Goal: Information Seeking & Learning: Learn about a topic

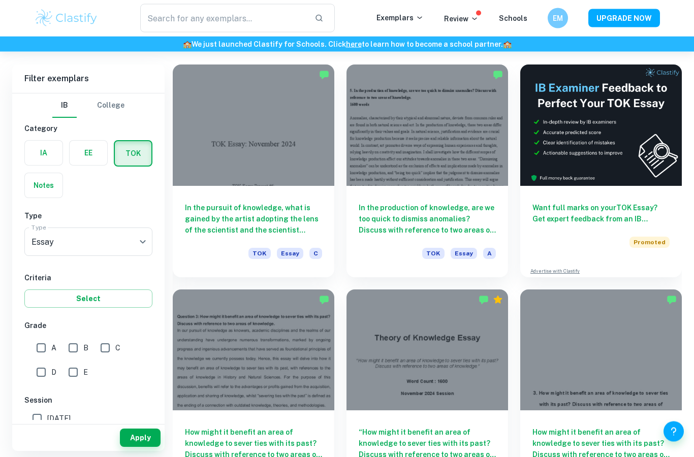
scroll to position [278, 0]
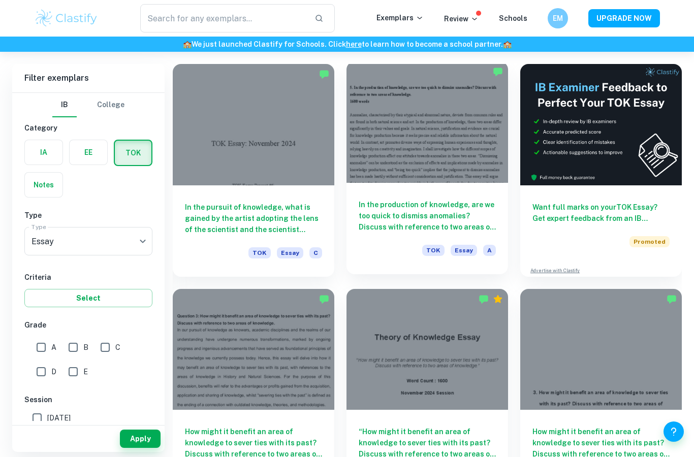
click at [384, 128] on div at bounding box center [427, 121] width 162 height 121
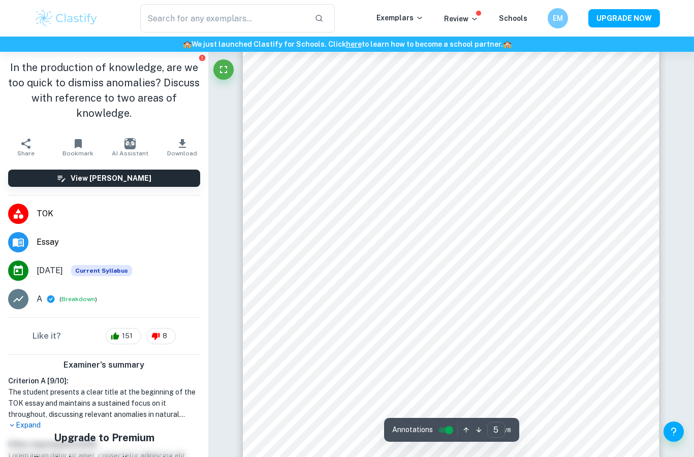
scroll to position [2331, 0]
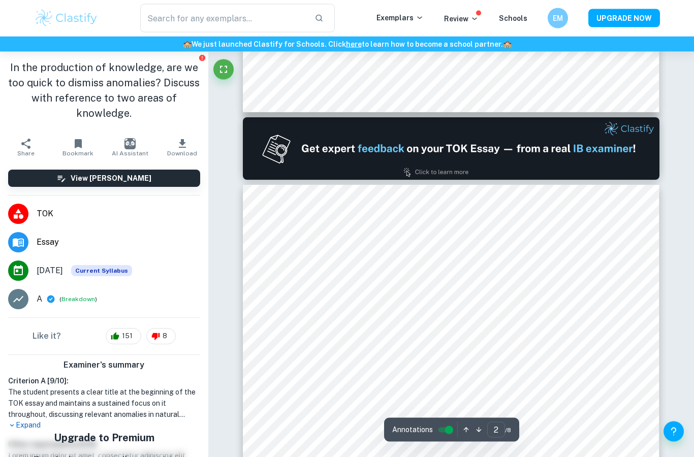
type input "1"
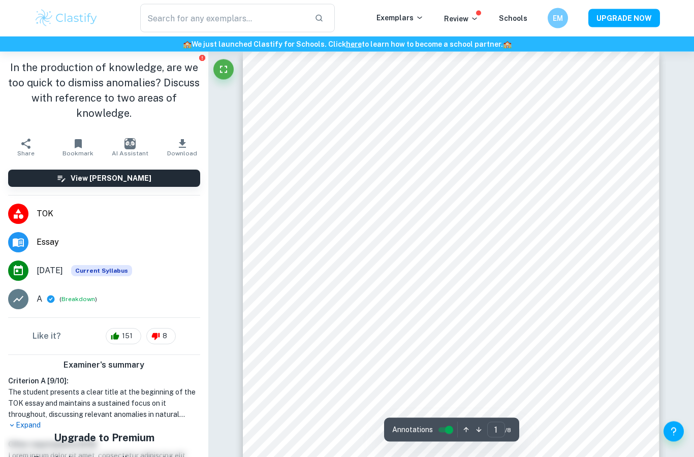
scroll to position [0, 0]
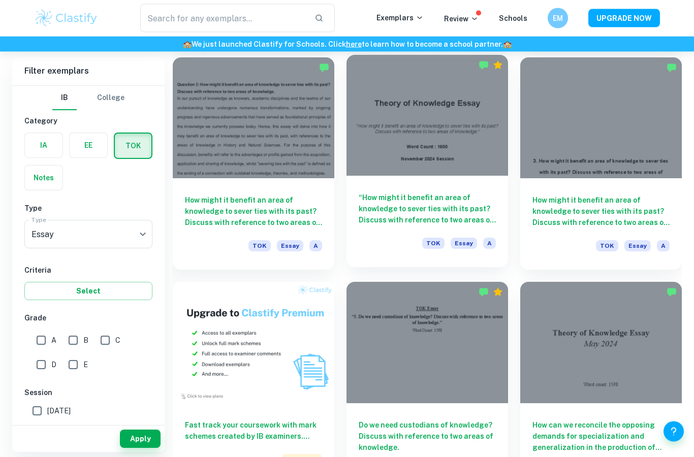
scroll to position [510, 0]
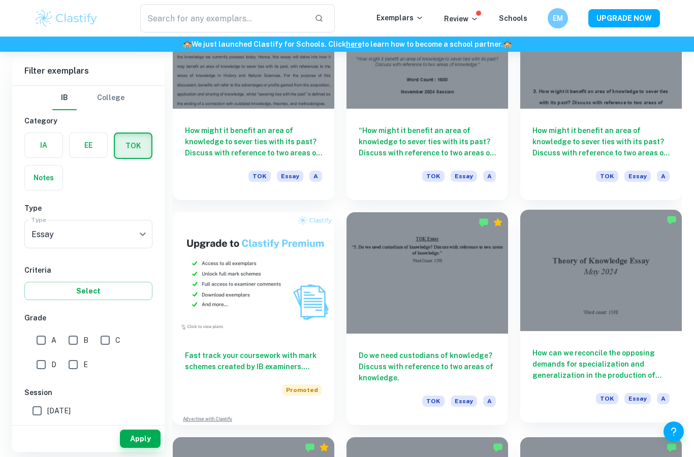
click at [547, 275] on div at bounding box center [601, 270] width 162 height 121
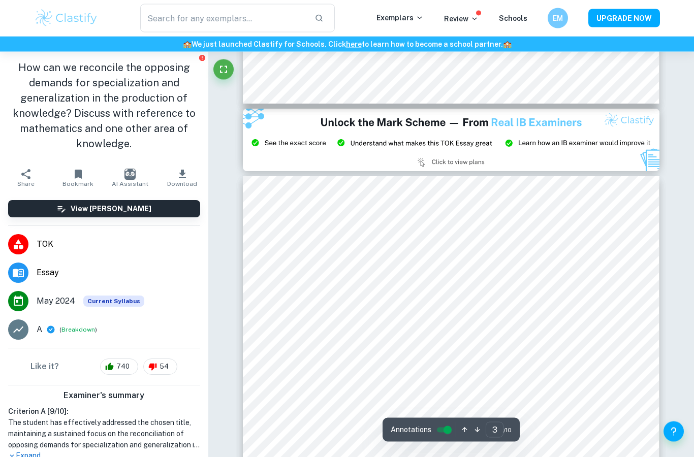
scroll to position [1206, 0]
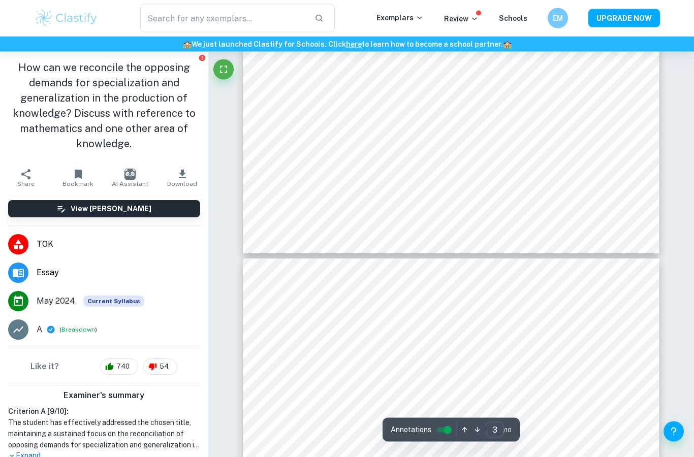
type input "4"
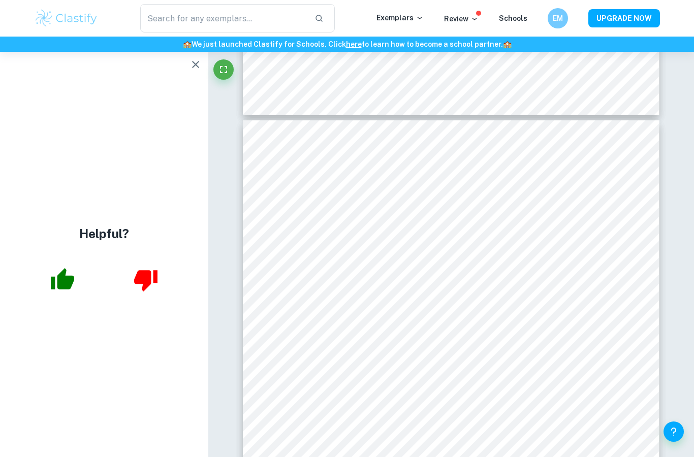
scroll to position [1896, 0]
